Goal: Task Accomplishment & Management: Use online tool/utility

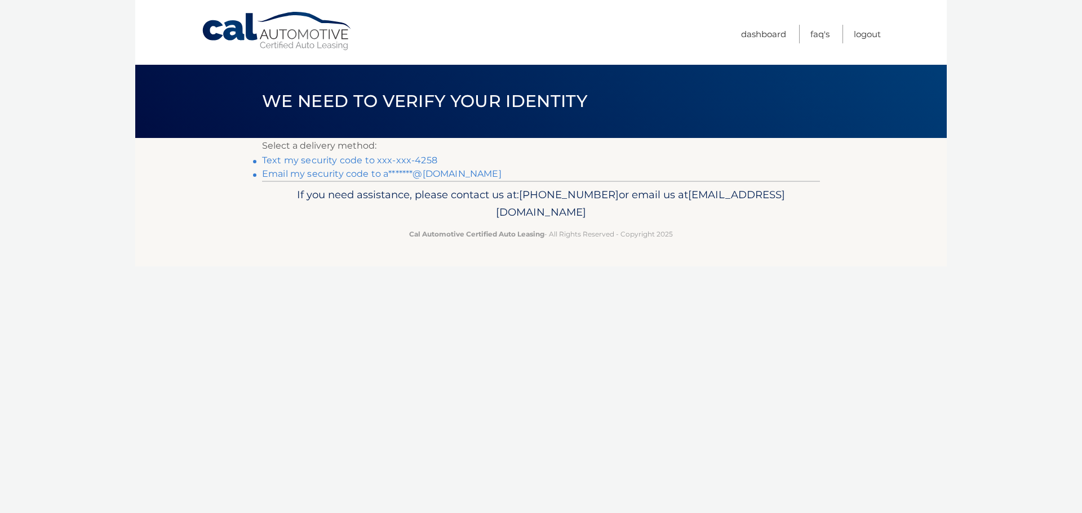
click at [404, 162] on link "Text my security code to xxx-xxx-4258" at bounding box center [349, 160] width 175 height 11
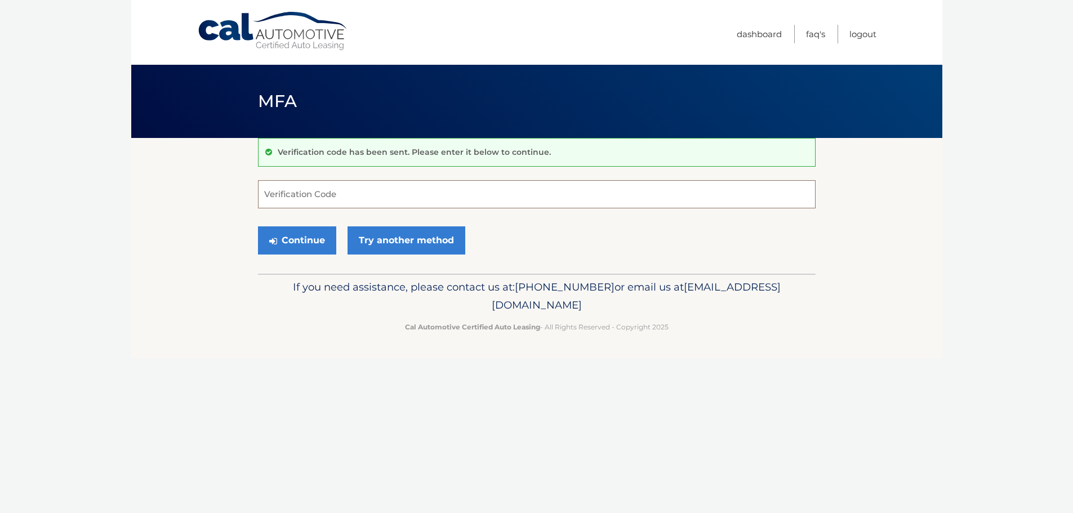
click at [392, 193] on input "Verification Code" at bounding box center [537, 194] width 558 height 28
click at [398, 201] on input "Verification Code" at bounding box center [541, 194] width 558 height 28
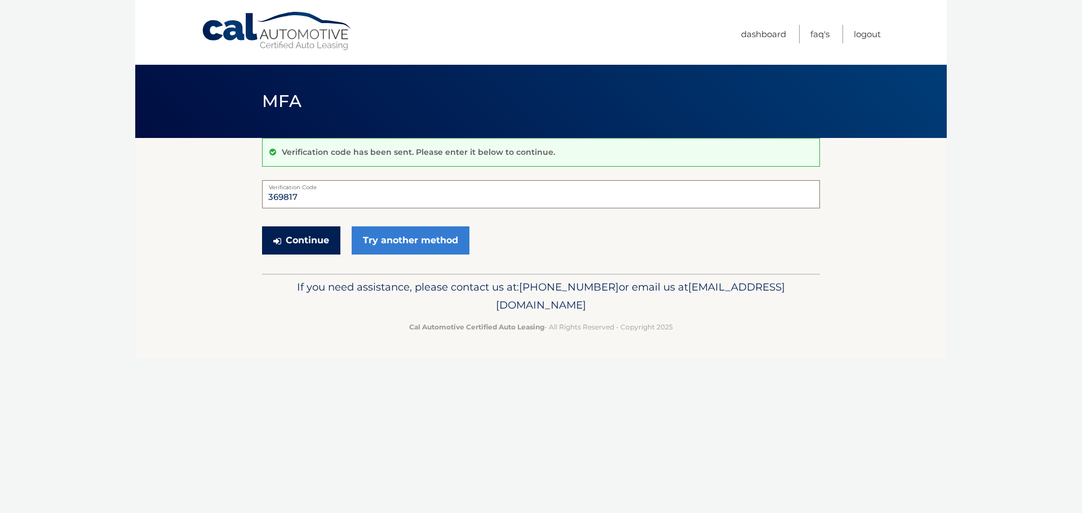
type input "369817"
click at [319, 234] on button "Continue" at bounding box center [301, 240] width 78 height 28
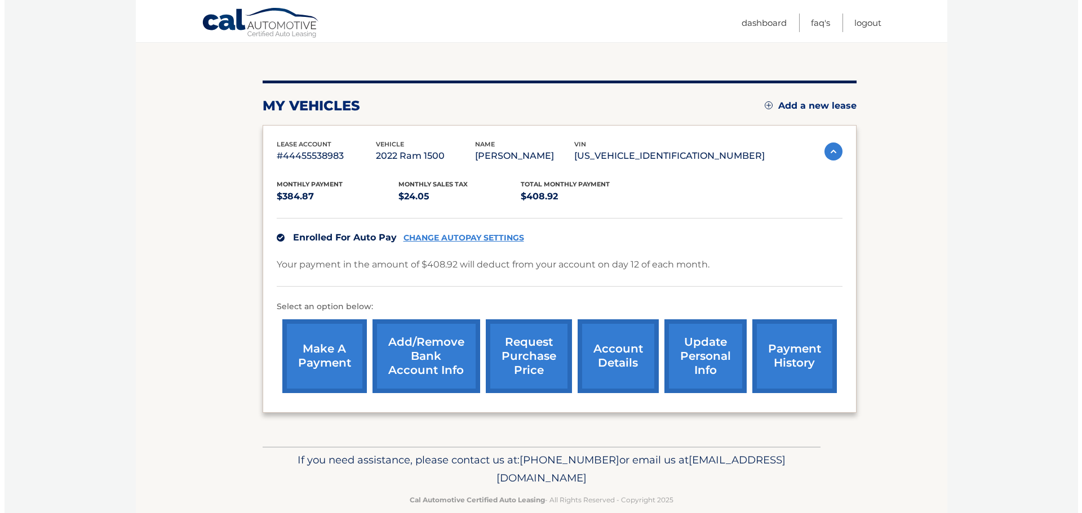
scroll to position [127, 0]
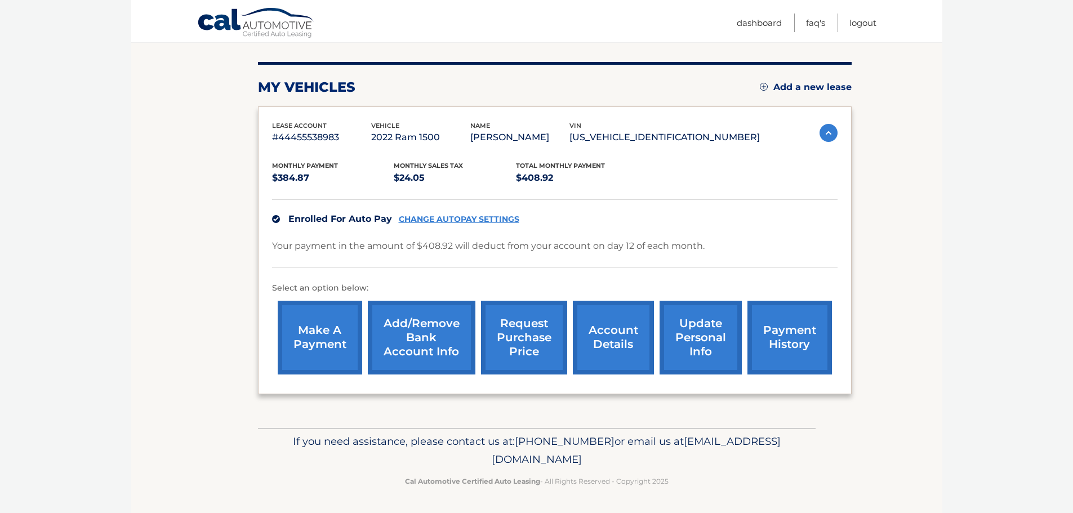
click at [518, 342] on link "request purchase price" at bounding box center [524, 338] width 86 height 74
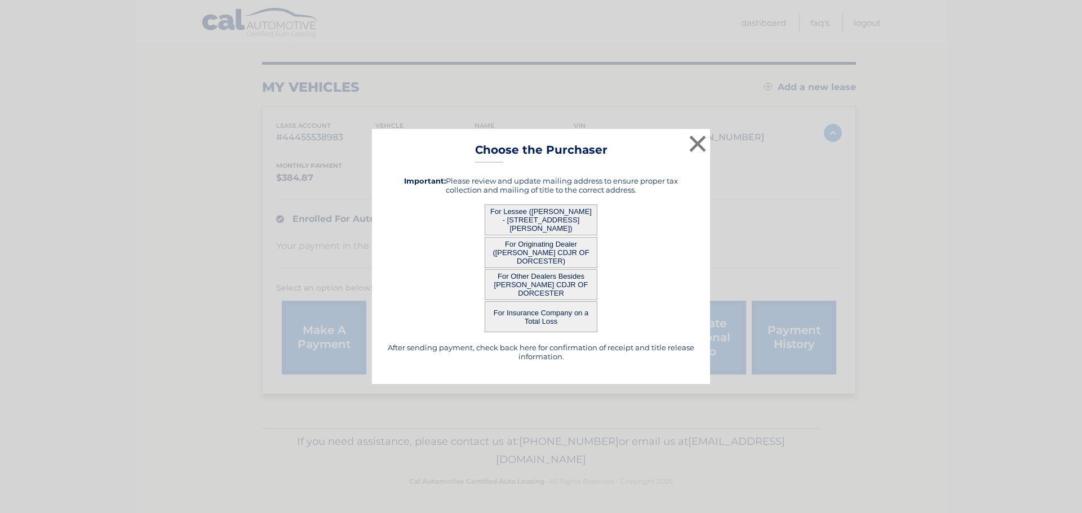
click at [554, 221] on button "For Lessee ([PERSON_NAME] - [STREET_ADDRESS][PERSON_NAME])" at bounding box center [540, 219] width 113 height 31
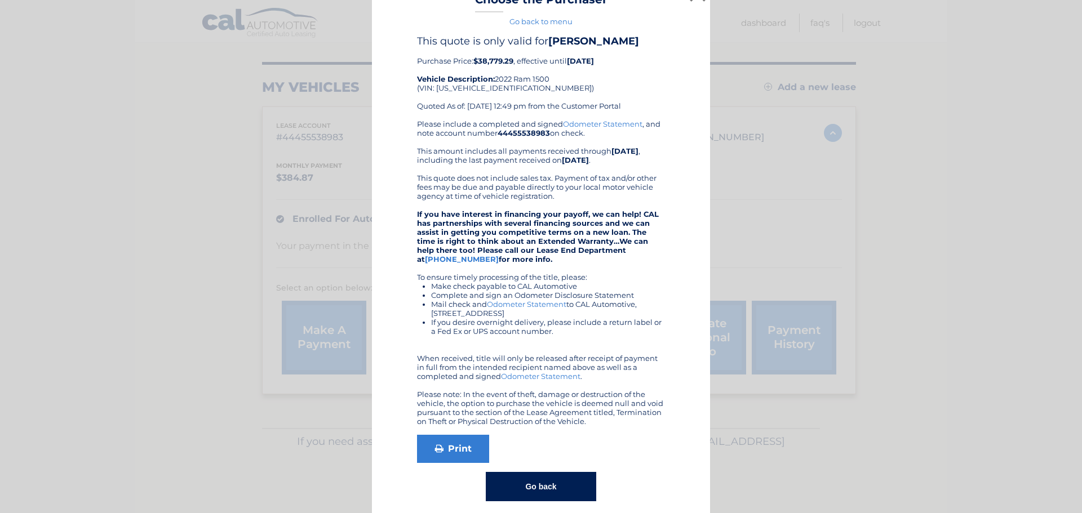
scroll to position [33, 0]
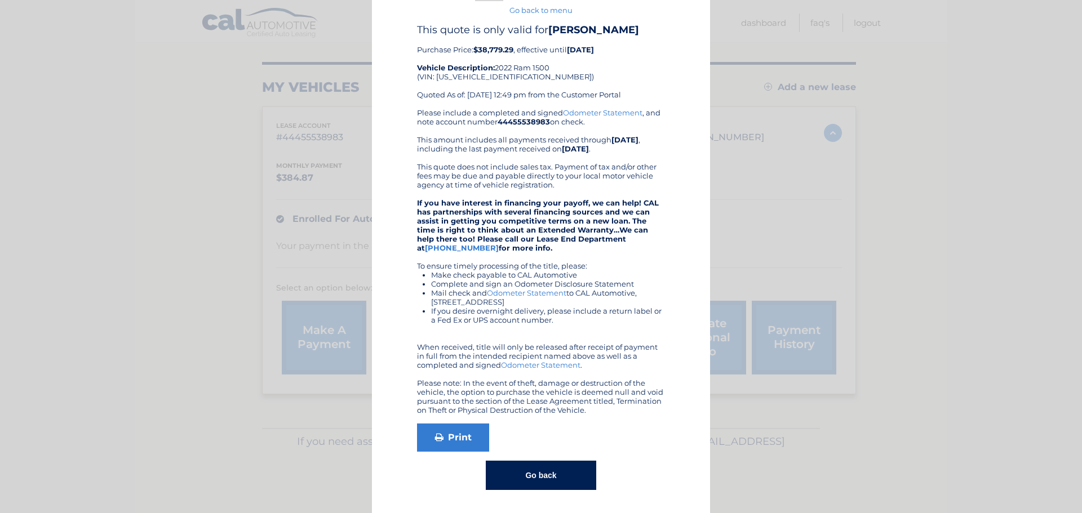
click at [534, 477] on button "Go back" at bounding box center [541, 475] width 110 height 29
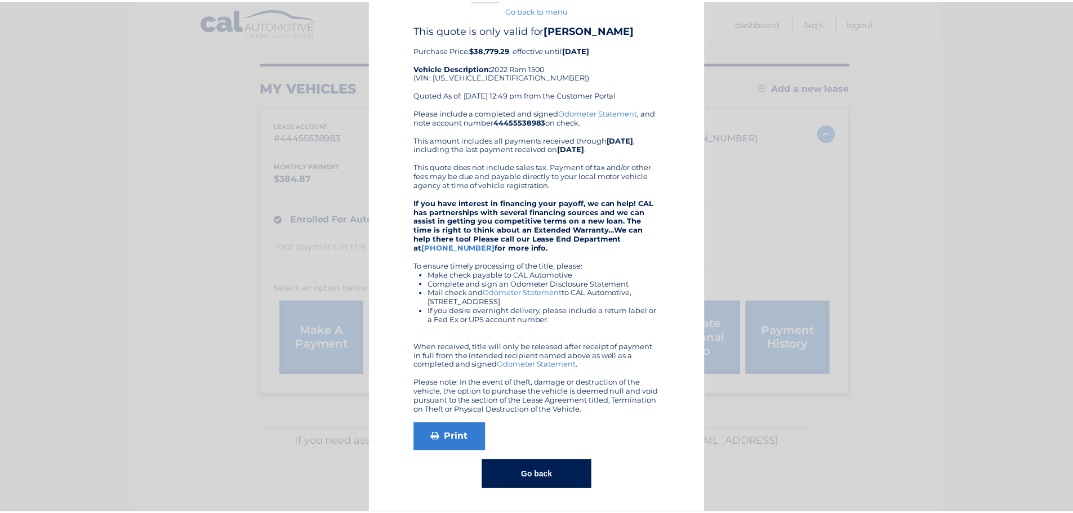
scroll to position [0, 0]
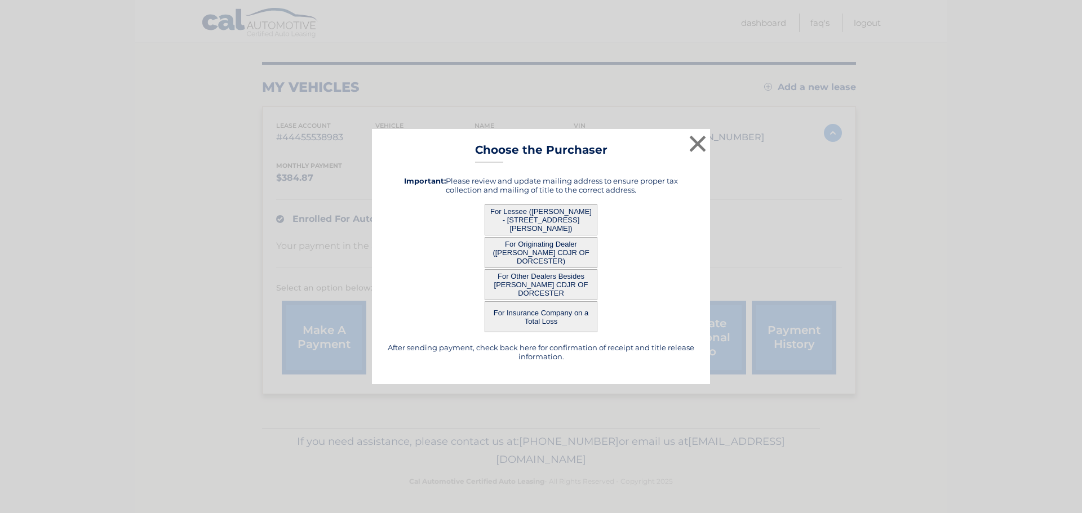
click at [547, 256] on button "For Originating Dealer (QUIRK CDJR OF DORCESTER)" at bounding box center [540, 252] width 113 height 31
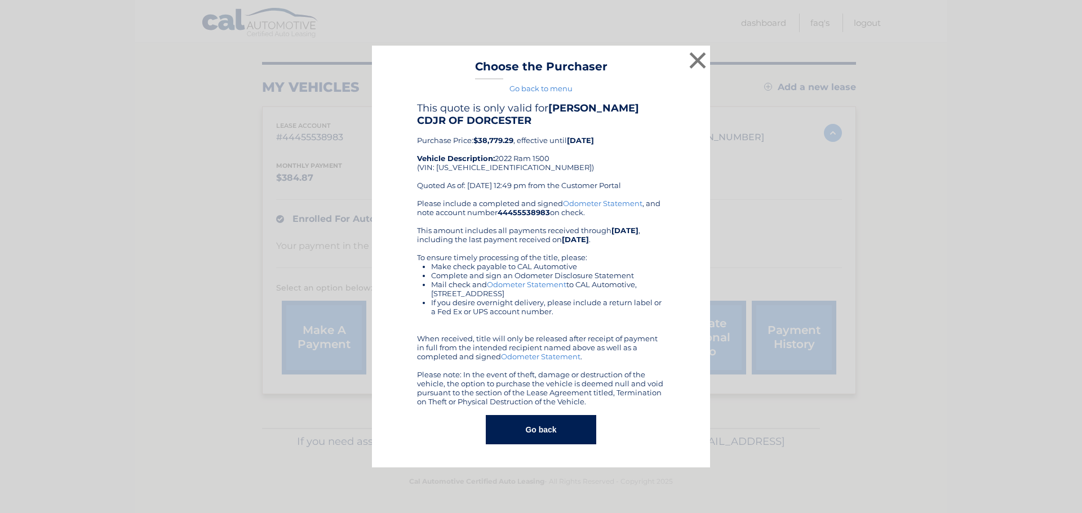
click at [548, 439] on button "Go back" at bounding box center [541, 429] width 110 height 29
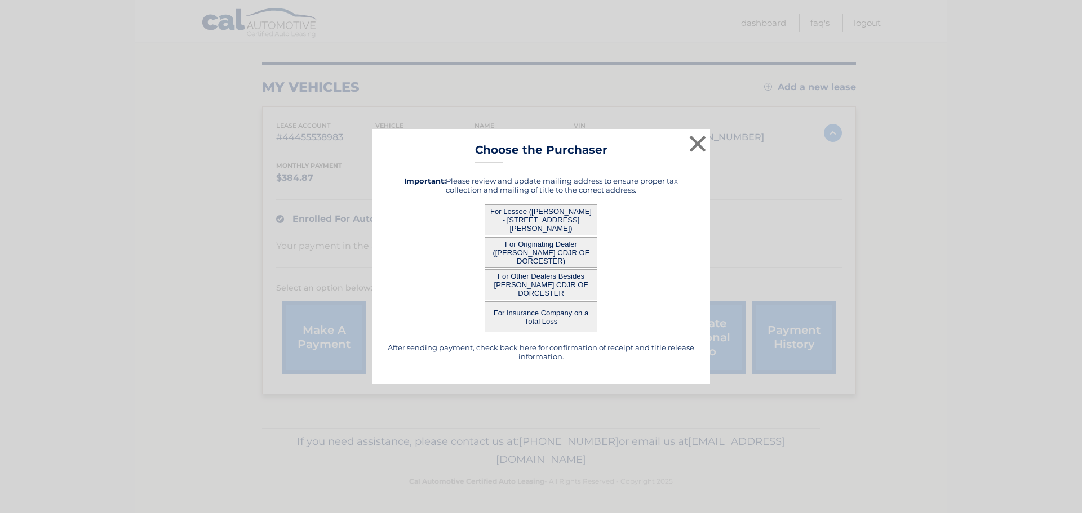
click at [551, 286] on button "For Other Dealers Besides QUIRK CDJR OF DORCESTER" at bounding box center [540, 284] width 113 height 31
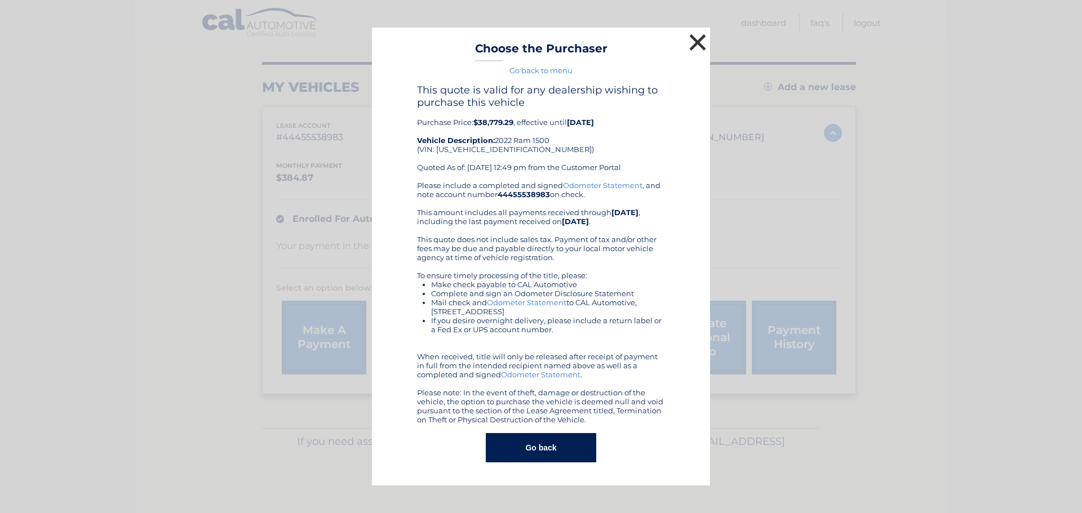
click at [694, 38] on button "×" at bounding box center [697, 42] width 23 height 23
